Goal: Task Accomplishment & Management: Use online tool/utility

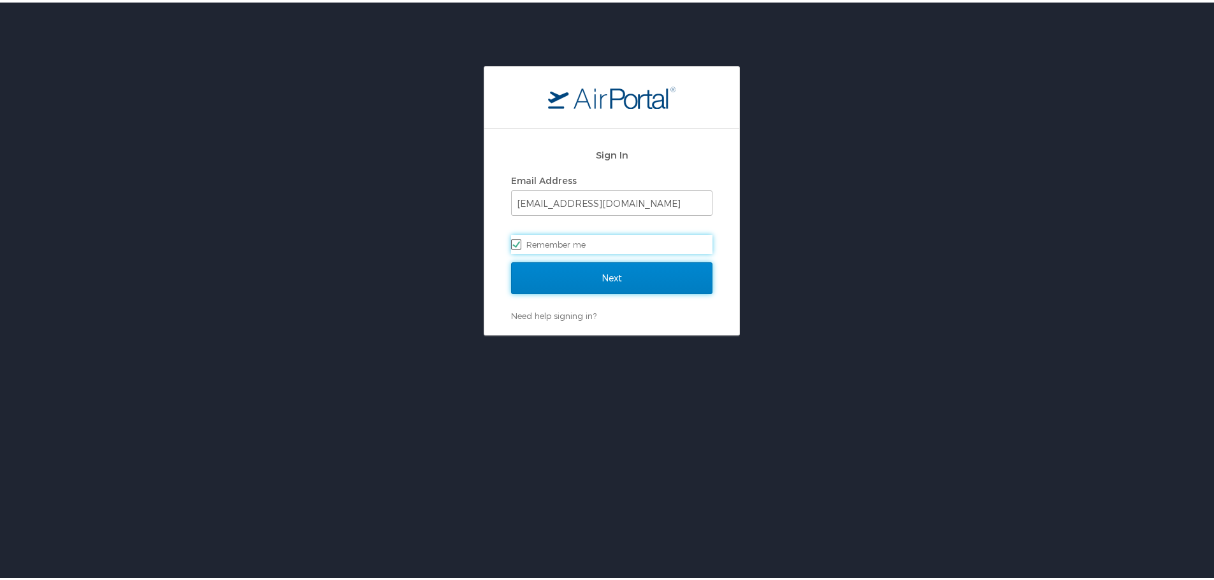
click at [603, 273] on input "Next" at bounding box center [611, 276] width 201 height 32
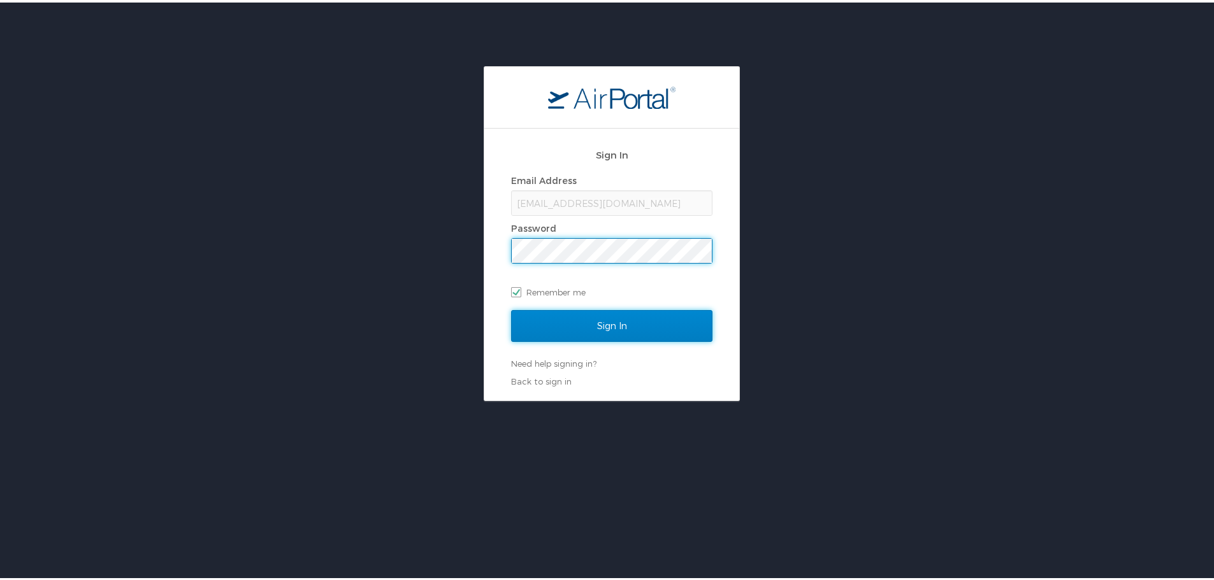
click at [583, 329] on input "Sign In" at bounding box center [611, 324] width 201 height 32
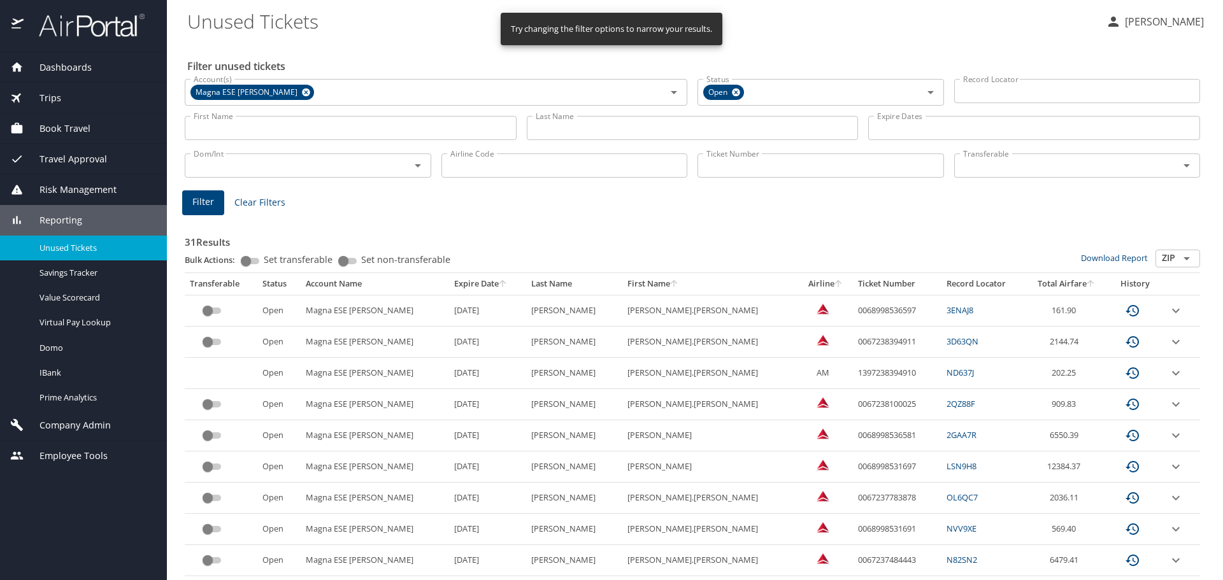
click at [577, 131] on input "Last Name" at bounding box center [693, 128] width 332 height 24
click at [563, 133] on input "Last Name" at bounding box center [693, 128] width 332 height 24
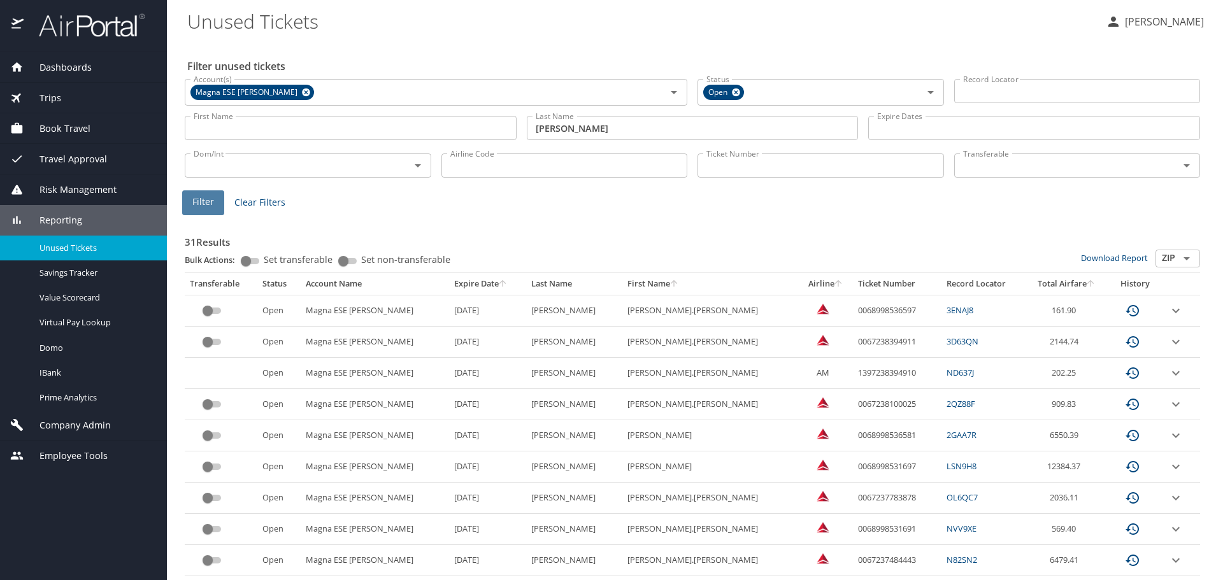
click at [188, 208] on button "Filter" at bounding box center [203, 202] width 42 height 25
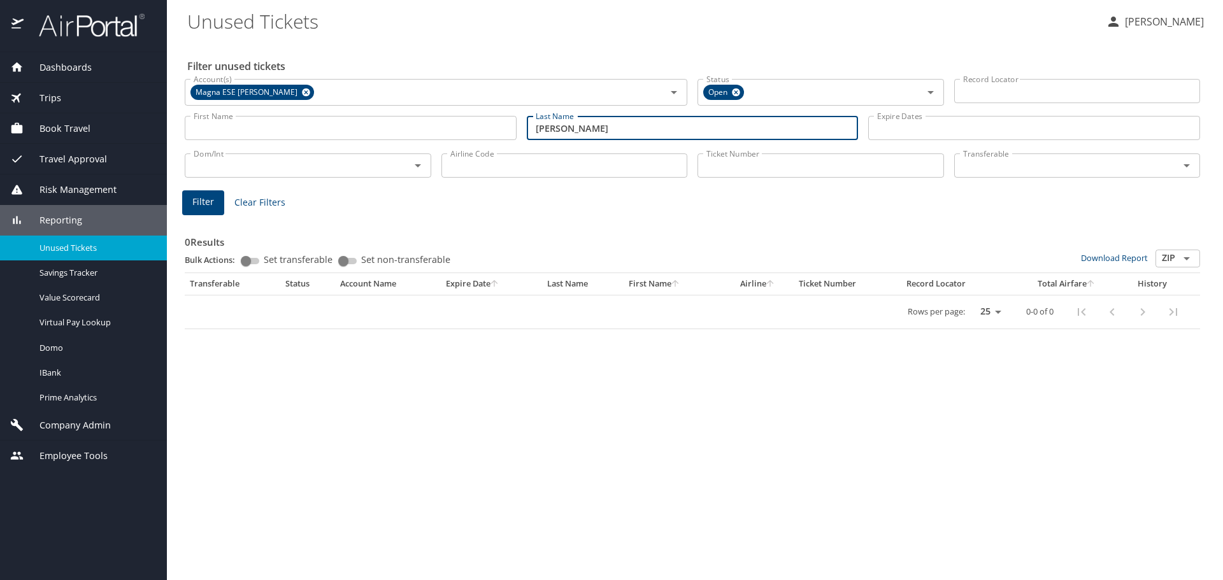
drag, startPoint x: 569, startPoint y: 128, endPoint x: 410, endPoint y: 133, distance: 158.7
click at [410, 133] on div "First Name First Name Last Name simon Last Name Expire Dates Expire Dates" at bounding box center [693, 128] width 1026 height 45
type input "hegedus"
click at [208, 208] on span "Filter" at bounding box center [203, 202] width 22 height 16
drag, startPoint x: 605, startPoint y: 133, endPoint x: 468, endPoint y: 132, distance: 136.3
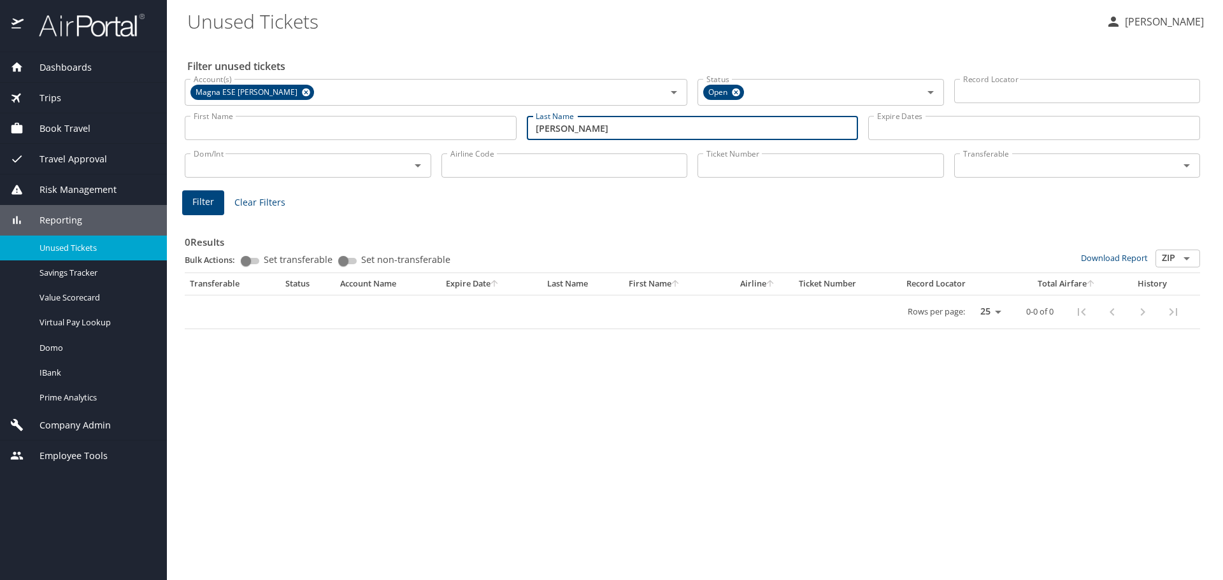
click at [468, 132] on div "First Name First Name Last Name hegedus Last Name Expire Dates Expire Dates" at bounding box center [693, 128] width 1026 height 45
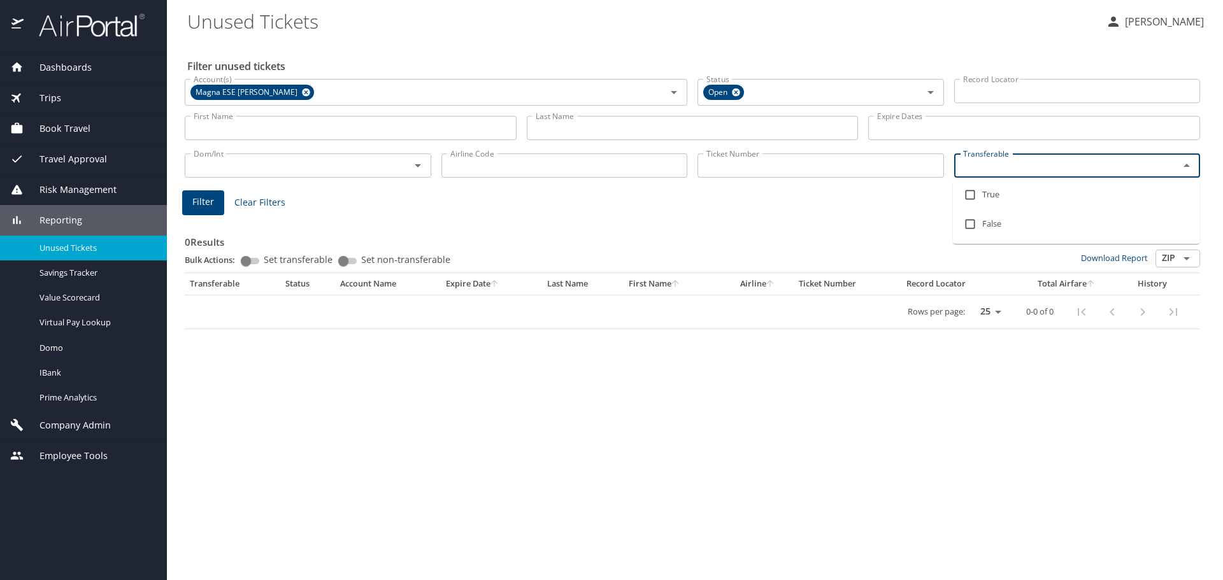
click at [1021, 167] on input "Transferable" at bounding box center [1058, 165] width 201 height 17
click at [968, 193] on input "checkbox" at bounding box center [970, 195] width 24 height 24
checkbox input "true"
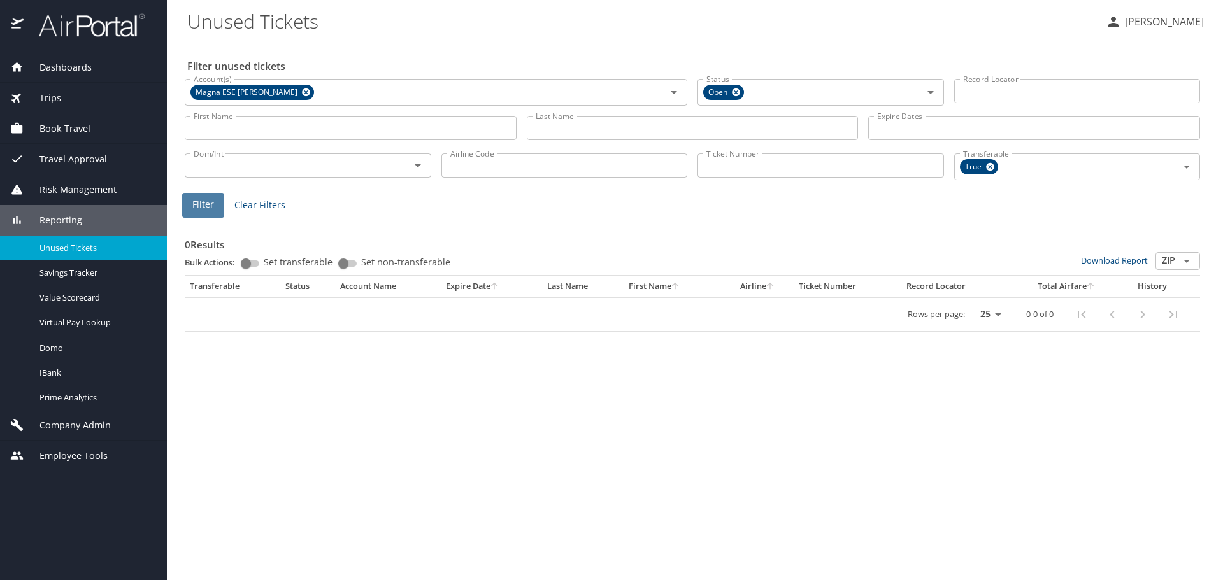
click at [194, 208] on span "Filter" at bounding box center [203, 205] width 22 height 16
